Goal: Task Accomplishment & Management: Complete application form

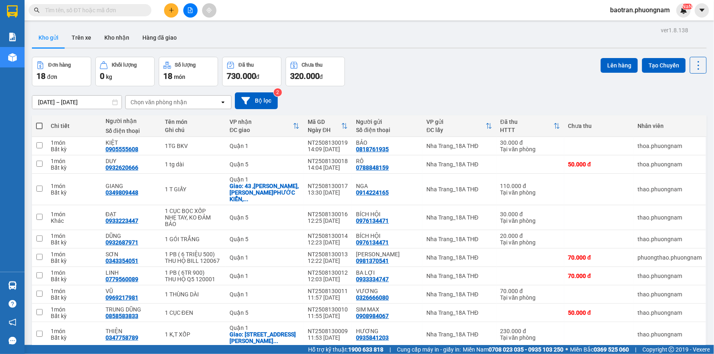
click at [176, 9] on button at bounding box center [171, 10] width 14 height 14
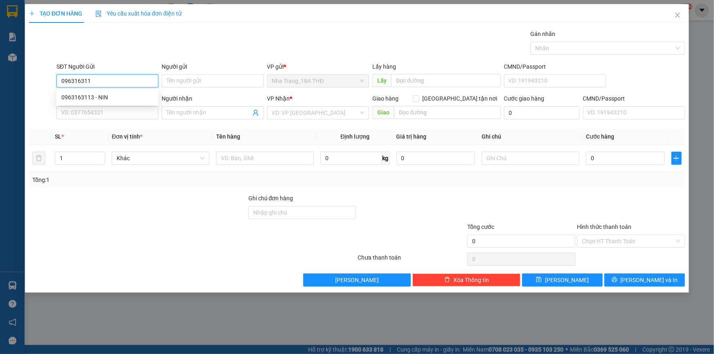
type input "0963163113"
click at [78, 96] on div "0963163113 - NIN" at bounding box center [107, 97] width 92 height 9
type input "NIN"
type input "0937038598"
type input "THẠCH"
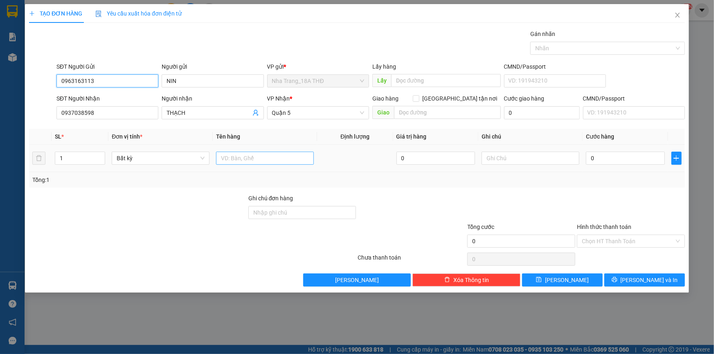
type input "0963163113"
click at [263, 159] on input "text" at bounding box center [265, 158] width 98 height 13
type input "2 THÙNG"
type input "2"
drag, startPoint x: 100, startPoint y: 154, endPoint x: 405, endPoint y: 175, distance: 305.0
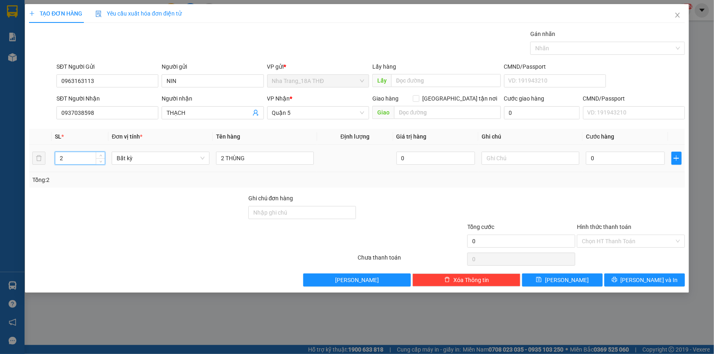
click at [101, 154] on icon "up" at bounding box center [100, 155] width 3 height 3
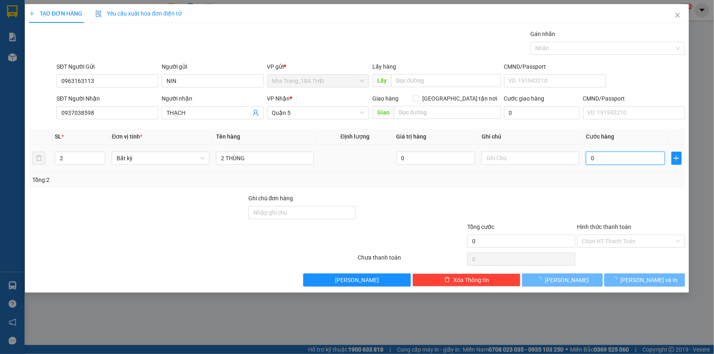
click at [620, 158] on input "0" at bounding box center [625, 158] width 79 height 13
type input "1"
type input "10"
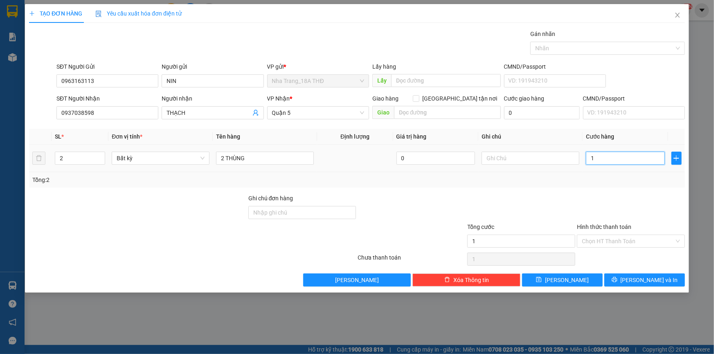
type input "10"
type input "100"
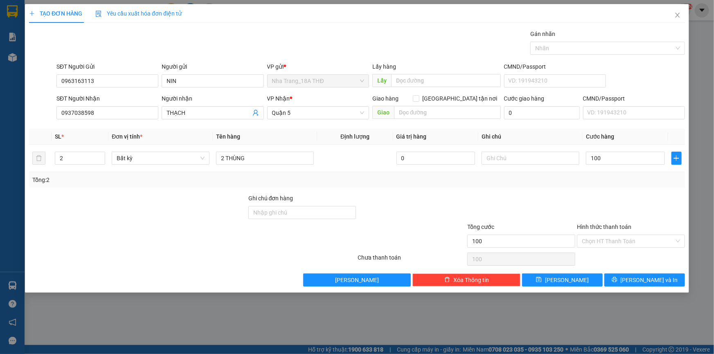
type input "100.000"
click at [515, 185] on div "Tổng: 2" at bounding box center [357, 180] width 656 height 16
click at [619, 240] on input "Hình thức thanh toán" at bounding box center [628, 241] width 92 height 12
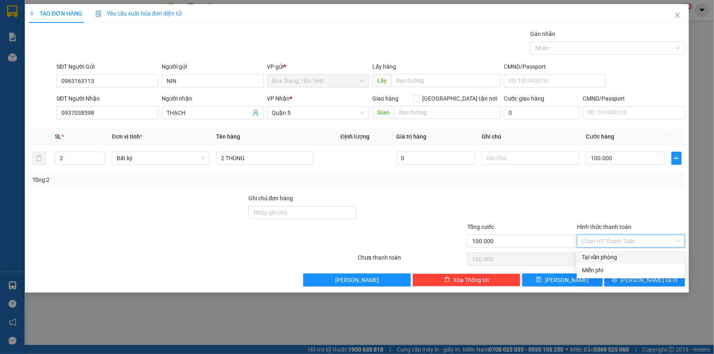
click at [618, 253] on div "Tại văn phòng" at bounding box center [631, 257] width 98 height 9
type input "0"
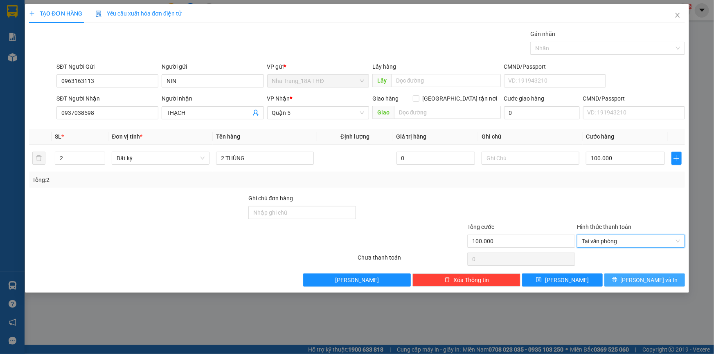
click at [617, 278] on icon "printer" at bounding box center [615, 280] width 6 height 6
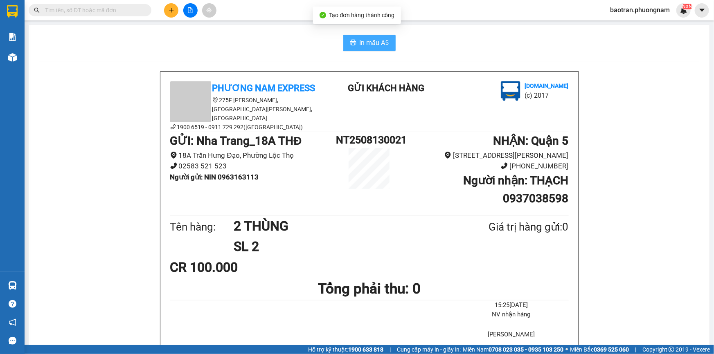
click at [377, 44] on span "In mẫu A5" at bounding box center [374, 43] width 29 height 10
click at [109, 13] on input "text" at bounding box center [93, 10] width 97 height 9
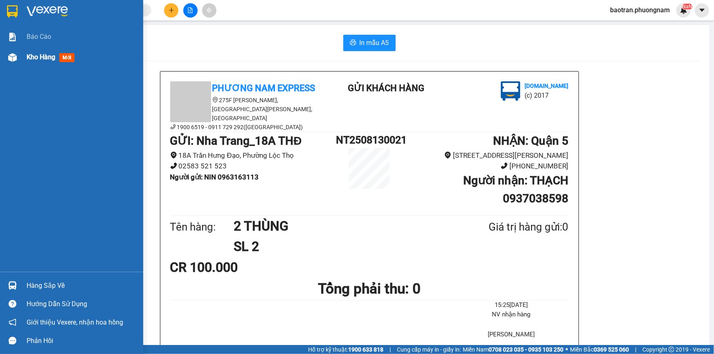
click at [16, 54] on div at bounding box center [12, 57] width 14 height 14
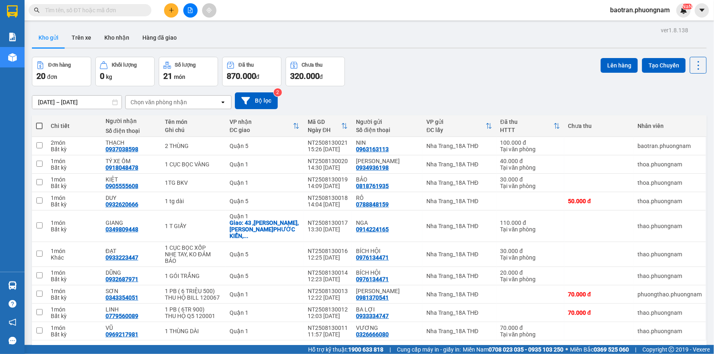
click at [123, 12] on input "text" at bounding box center [93, 10] width 97 height 9
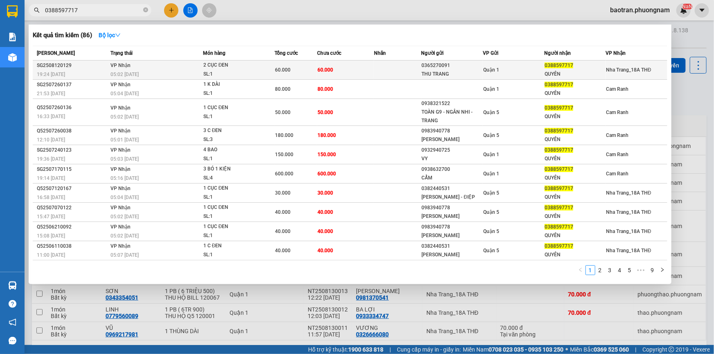
type input "0388597717"
click at [230, 71] on div "SL: 1" at bounding box center [233, 74] width 61 height 9
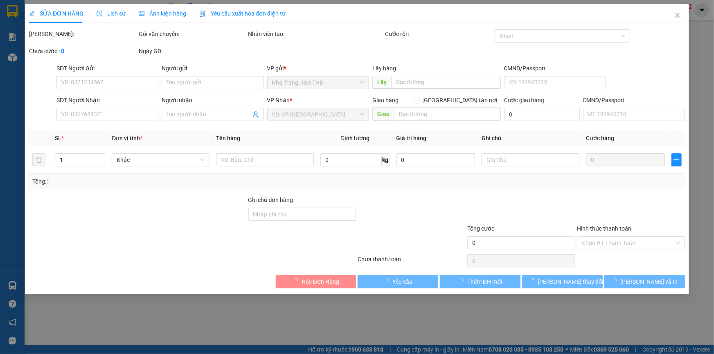
type input "0365270091"
type input "THU TRANG"
type input "0388597717"
type input "QUYÊN"
type input "60.000"
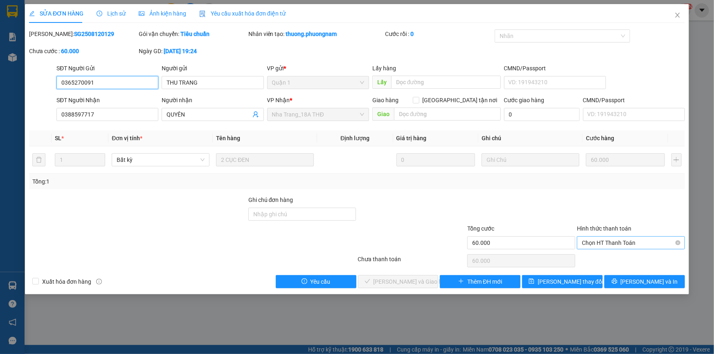
click at [614, 242] on span "Chọn HT Thanh Toán" at bounding box center [631, 243] width 98 height 12
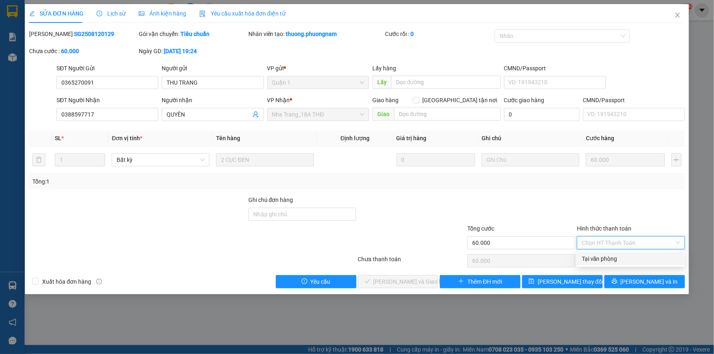
click at [609, 262] on div "Tại văn phòng" at bounding box center [631, 258] width 98 height 9
type input "0"
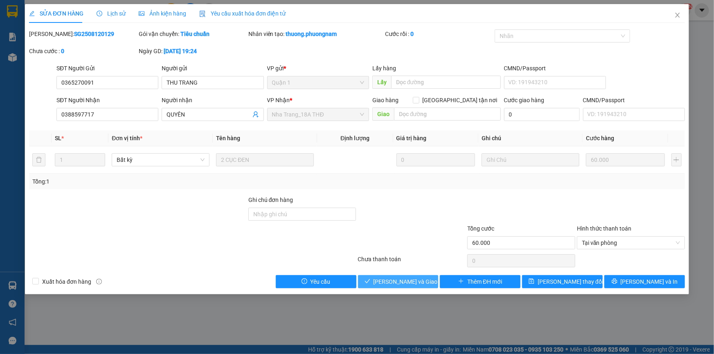
click at [403, 285] on span "[PERSON_NAME] và Giao hàng" at bounding box center [412, 281] width 79 height 9
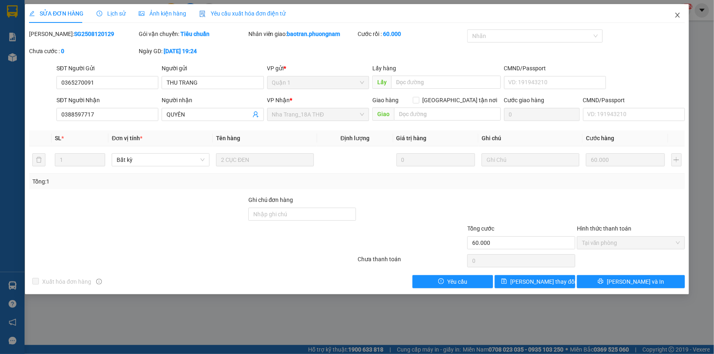
click at [682, 16] on span "Close" at bounding box center [677, 15] width 23 height 23
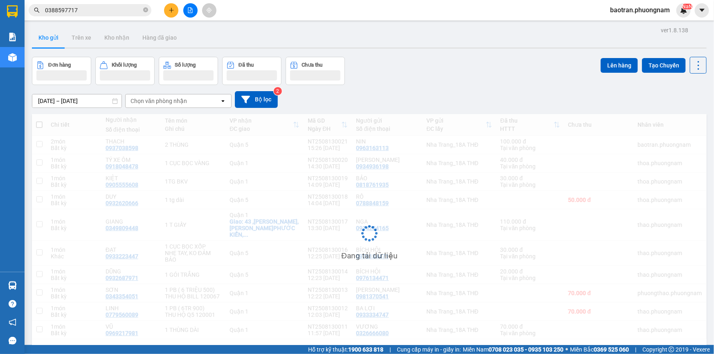
click at [103, 11] on input "0388597717" at bounding box center [93, 10] width 97 height 9
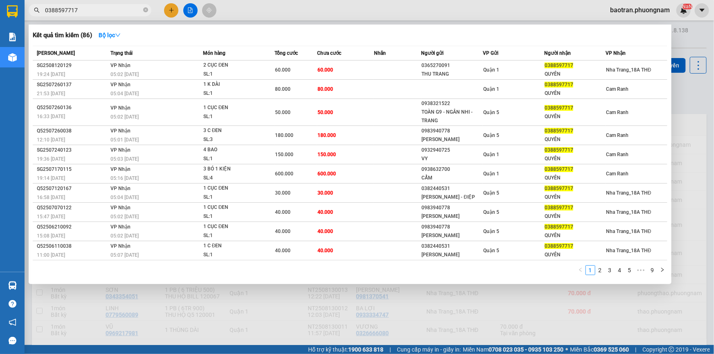
click at [103, 11] on input "0388597717" at bounding box center [93, 10] width 97 height 9
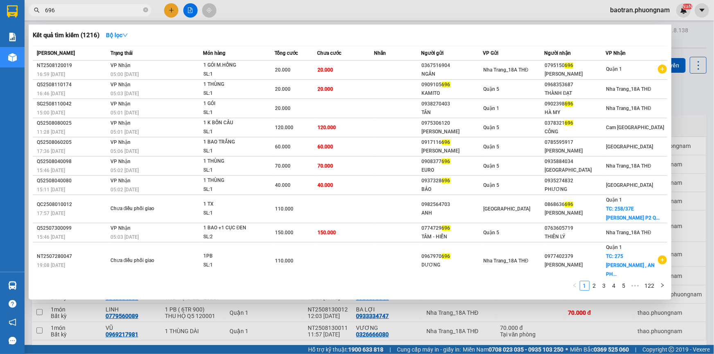
click at [108, 15] on span "696" at bounding box center [90, 10] width 123 height 12
click at [115, 9] on input "696" at bounding box center [93, 10] width 97 height 9
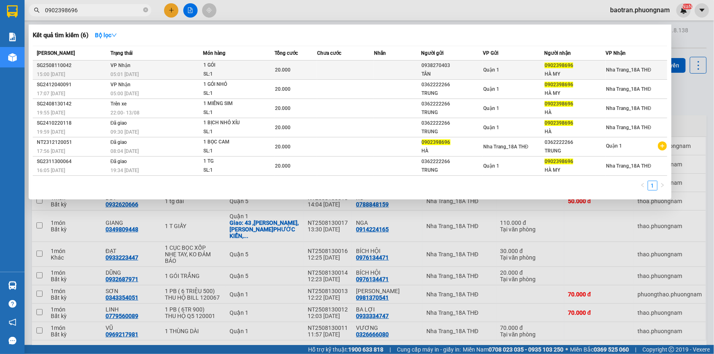
type input "0902398696"
click at [329, 71] on td at bounding box center [345, 70] width 57 height 19
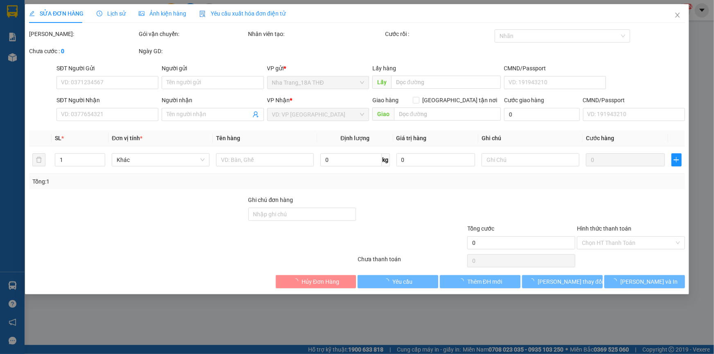
type input "0938270403"
type input "TÂN"
type input "0902398696"
type input "HÀ MY"
type input "20.000"
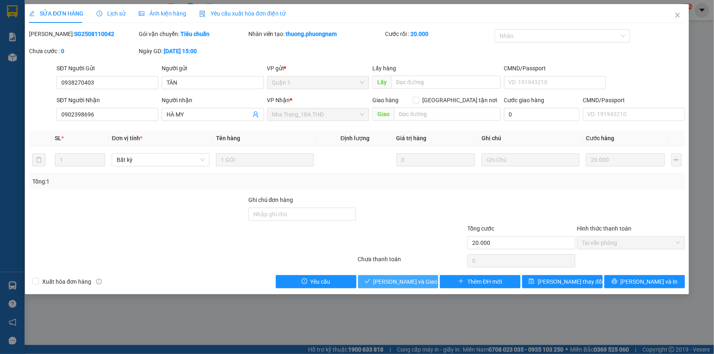
click at [392, 279] on span "[PERSON_NAME] và Giao hàng" at bounding box center [412, 281] width 79 height 9
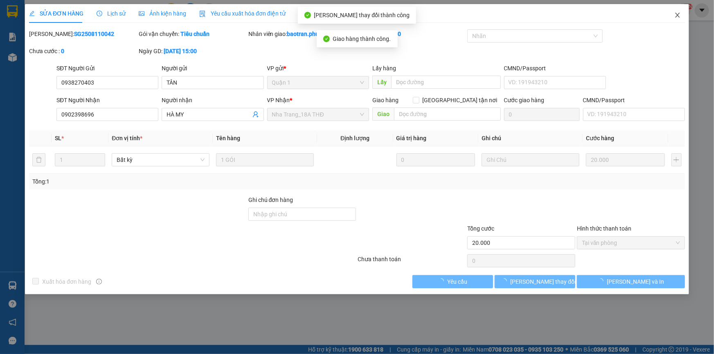
click at [680, 20] on span "Close" at bounding box center [677, 15] width 23 height 23
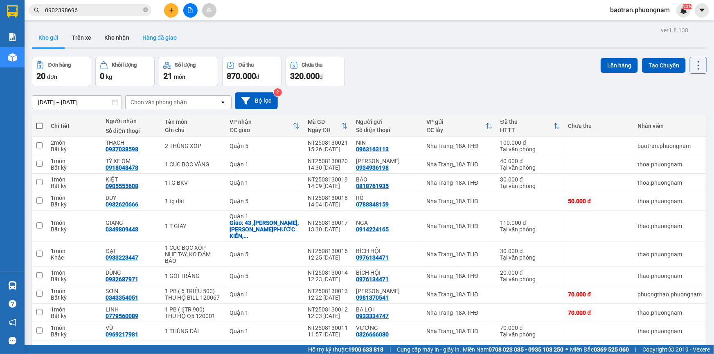
click at [151, 38] on button "Hàng đã giao" at bounding box center [159, 38] width 47 height 20
